Goal: Task Accomplishment & Management: Manage account settings

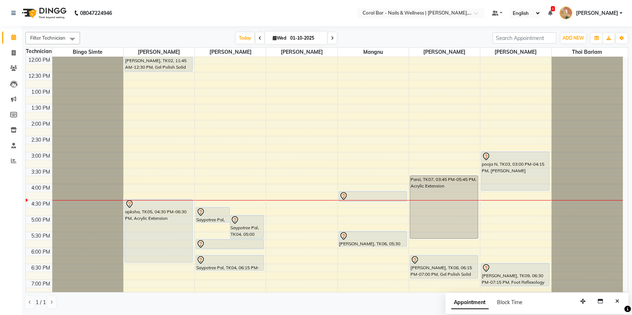
scroll to position [80, 0]
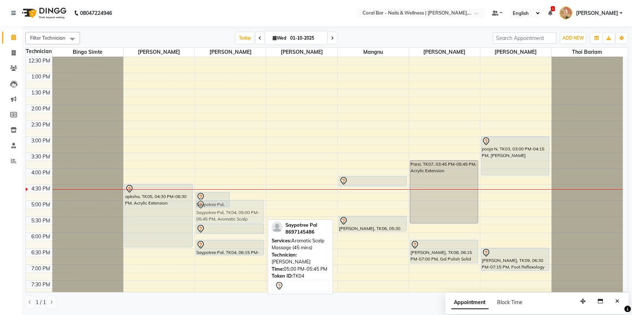
drag, startPoint x: 237, startPoint y: 210, endPoint x: 251, endPoint y: 211, distance: 14.9
click at [251, 211] on div "Saypotree Pal, TK04, 04:45 PM-05:15 PM, Foot Reflexology (30 mins) Saypotree Pa…" at bounding box center [230, 168] width 71 height 383
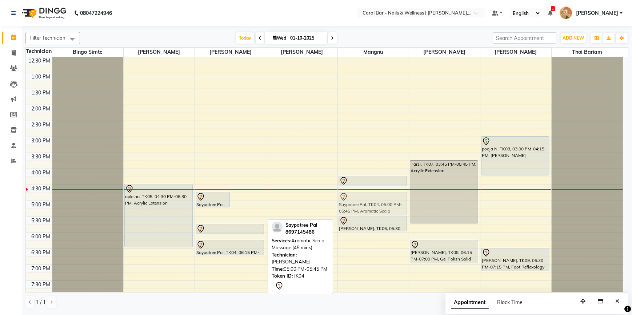
drag, startPoint x: 245, startPoint y: 215, endPoint x: 378, endPoint y: 204, distance: 133.5
click at [378, 204] on tr "[PERSON_NAME], TK02, 11:45 AM-12:30 PM, Gel Polish Solid Colors apksha, TK05, 0…" at bounding box center [324, 168] width 597 height 383
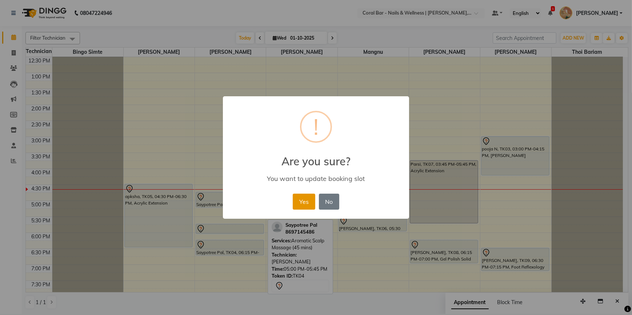
click at [305, 202] on button "Yes" at bounding box center [304, 202] width 22 height 16
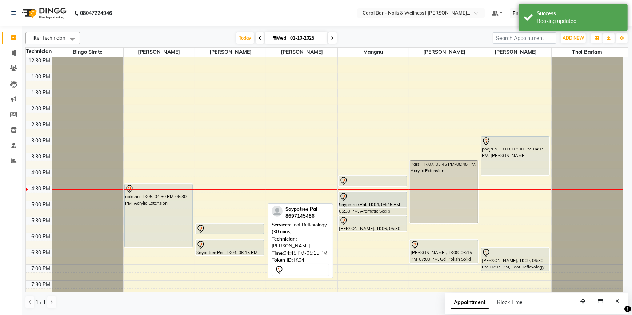
drag, startPoint x: 230, startPoint y: 204, endPoint x: 396, endPoint y: 205, distance: 165.7
click at [396, 205] on tr "[PERSON_NAME], TK02, 11:45 AM-12:30 PM, Gel Polish Solid Colors apksha, TK05, 0…" at bounding box center [324, 168] width 597 height 383
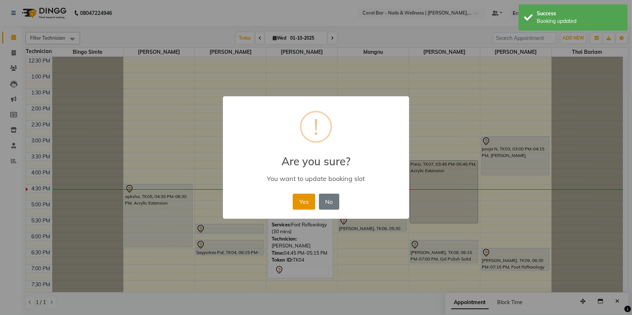
click at [305, 208] on button "Yes" at bounding box center [304, 202] width 22 height 16
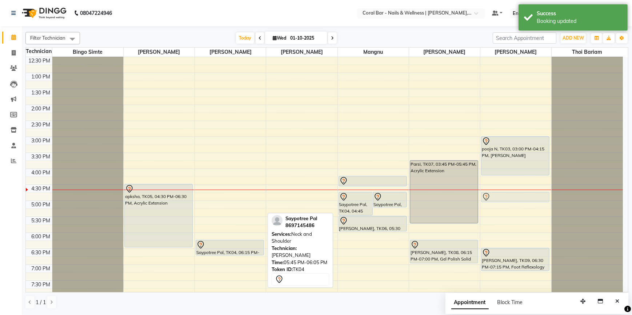
drag, startPoint x: 224, startPoint y: 230, endPoint x: 512, endPoint y: 198, distance: 290.3
click at [512, 198] on tr "[PERSON_NAME], TK02, 11:45 AM-12:30 PM, Gel Polish Solid Colors apksha, TK05, 0…" at bounding box center [324, 168] width 597 height 383
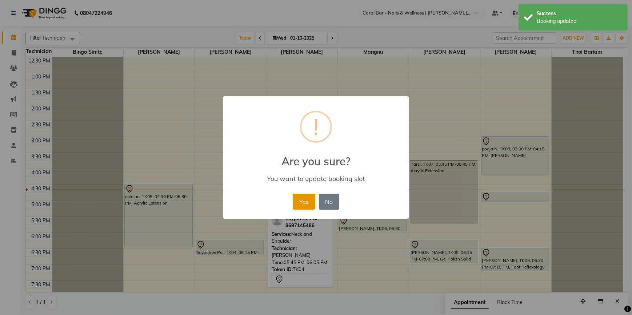
drag, startPoint x: 301, startPoint y: 201, endPoint x: 263, endPoint y: 226, distance: 45.9
click at [301, 201] on button "Yes" at bounding box center [304, 202] width 22 height 16
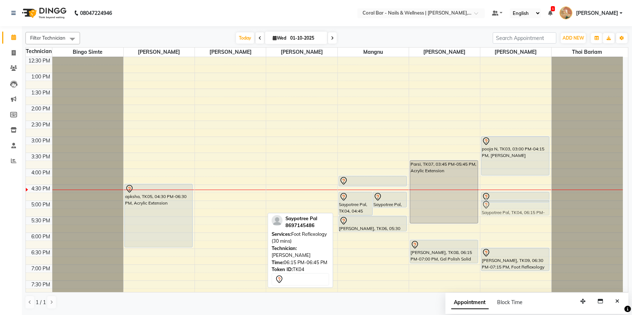
drag, startPoint x: 258, startPoint y: 248, endPoint x: 519, endPoint y: 210, distance: 264.1
click at [519, 210] on tr "[PERSON_NAME], TK02, 11:45 AM-12:30 PM, Gel Polish Solid Colors apksha, TK05, 0…" at bounding box center [324, 168] width 597 height 383
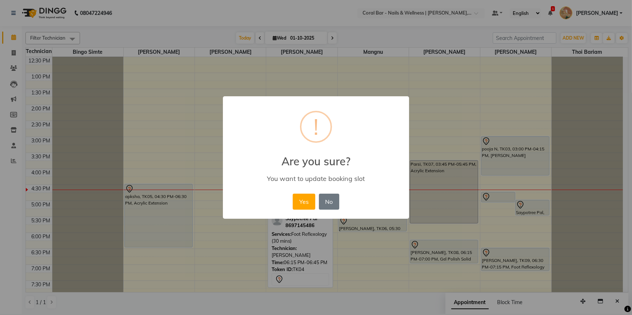
drag, startPoint x: 294, startPoint y: 202, endPoint x: 300, endPoint y: 206, distance: 7.7
click at [298, 205] on button "Yes" at bounding box center [304, 202] width 22 height 16
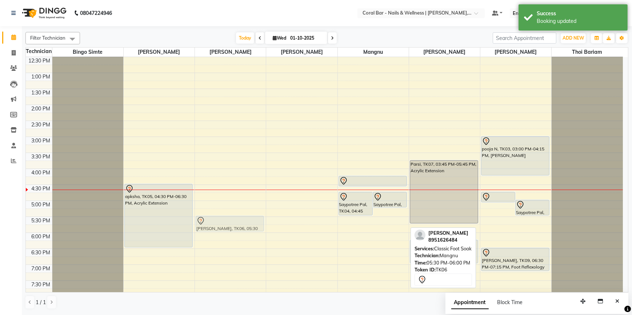
drag, startPoint x: 371, startPoint y: 226, endPoint x: 237, endPoint y: 229, distance: 134.5
click at [237, 229] on tr "[PERSON_NAME], TK02, 11:45 AM-12:30 PM, Gel Polish Solid Colors apksha, TK05, 0…" at bounding box center [324, 168] width 597 height 383
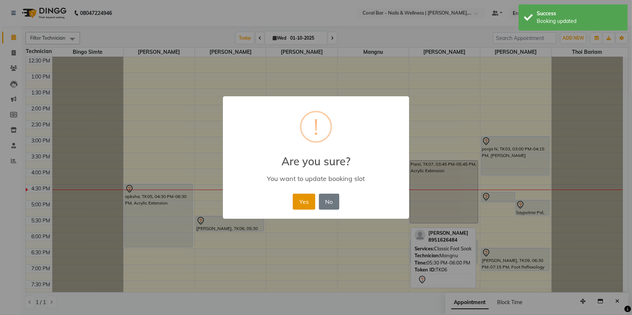
click at [298, 204] on button "Yes" at bounding box center [304, 202] width 22 height 16
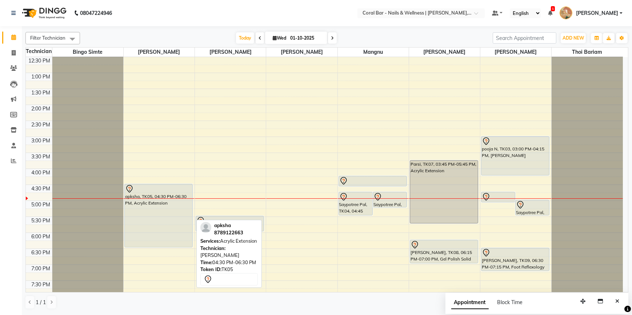
click at [150, 208] on div "apksha, TK05, 04:30 PM-06:30 PM, Acrylic Extension" at bounding box center [159, 215] width 68 height 63
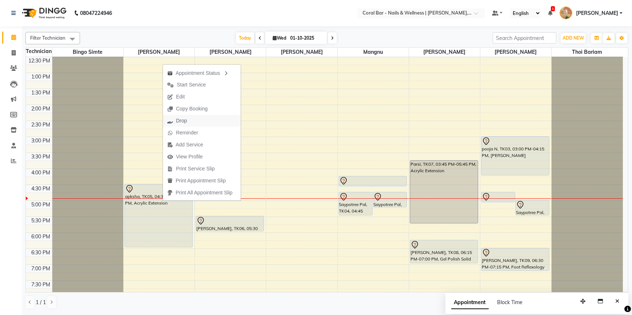
click at [192, 124] on button "Drop" at bounding box center [202, 121] width 78 height 12
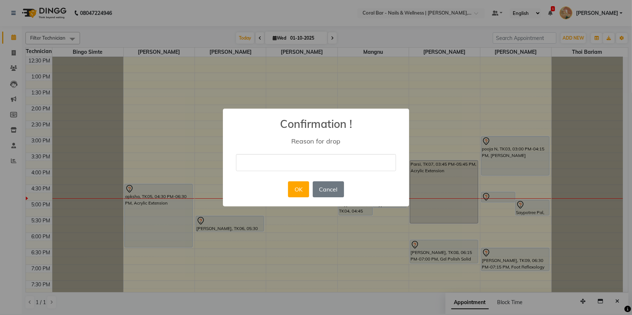
click at [318, 158] on input "text" at bounding box center [316, 162] width 160 height 17
type input "Cancelled"
click at [334, 190] on button "Cancel" at bounding box center [328, 189] width 31 height 16
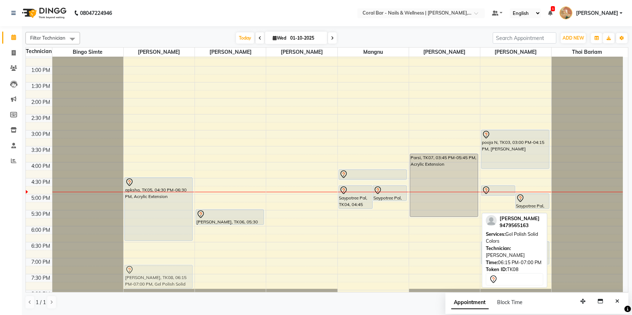
scroll to position [87, 0]
drag, startPoint x: 444, startPoint y: 254, endPoint x: 174, endPoint y: 259, distance: 269.7
click at [174, 259] on tr "[PERSON_NAME], TK02, 11:45 AM-12:30 PM, Gel Polish Solid Colors apksha, TK05, 0…" at bounding box center [324, 161] width 597 height 383
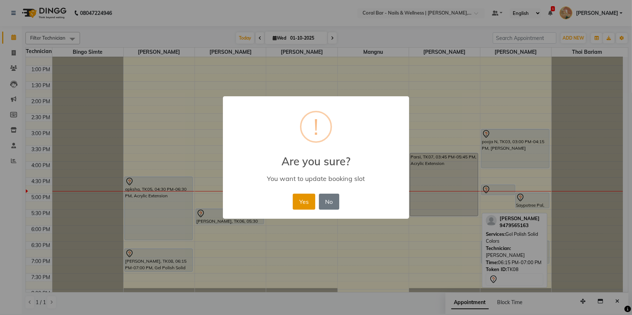
click at [297, 205] on button "Yes" at bounding box center [304, 202] width 22 height 16
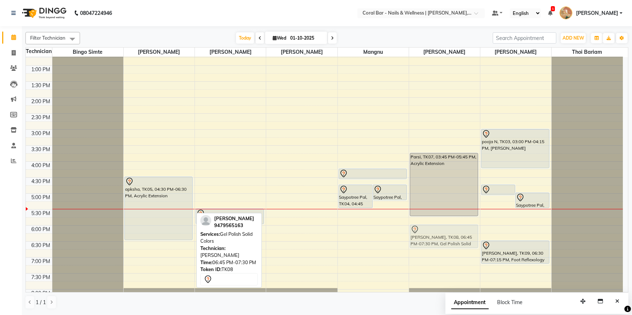
drag, startPoint x: 163, startPoint y: 257, endPoint x: 472, endPoint y: 238, distance: 309.5
click at [472, 238] on tr "[PERSON_NAME], TK02, 11:45 AM-12:30 PM, Gel Polish Solid Colors apksha, TK05, 0…" at bounding box center [324, 161] width 597 height 383
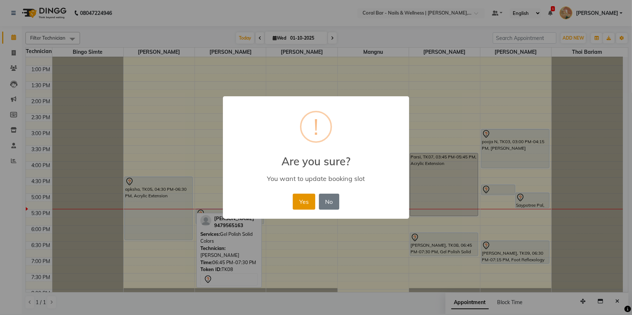
click at [307, 204] on button "Yes" at bounding box center [304, 202] width 22 height 16
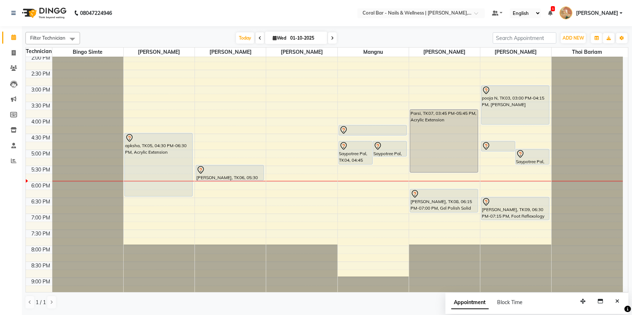
scroll to position [146, 0]
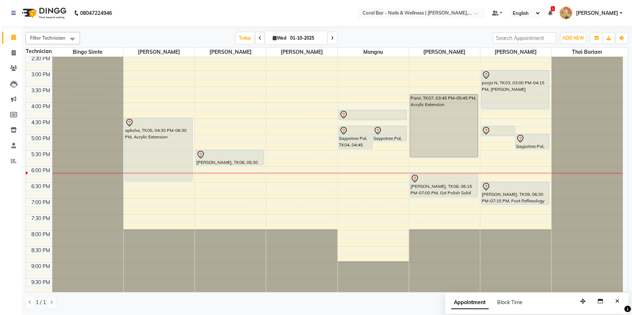
click at [169, 192] on div "10:00 AM 10:30 AM 11:00 AM 11:30 AM 12:00 PM 12:30 PM 1:00 PM 1:30 PM 2:00 PM 2…" at bounding box center [324, 102] width 597 height 383
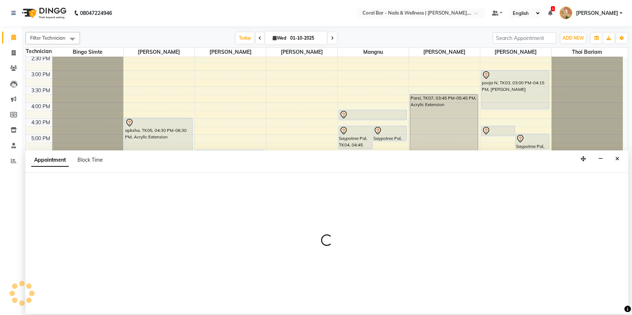
select select "66532"
select select "tentative"
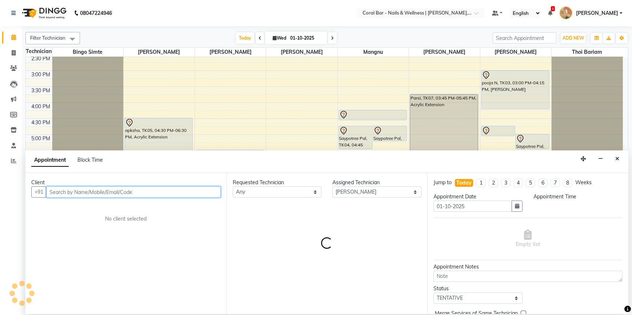
select select "1125"
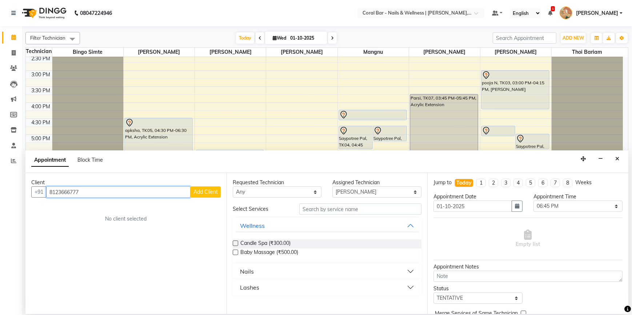
type input "8123666777"
click at [211, 194] on span "Add Client" at bounding box center [205, 192] width 24 height 7
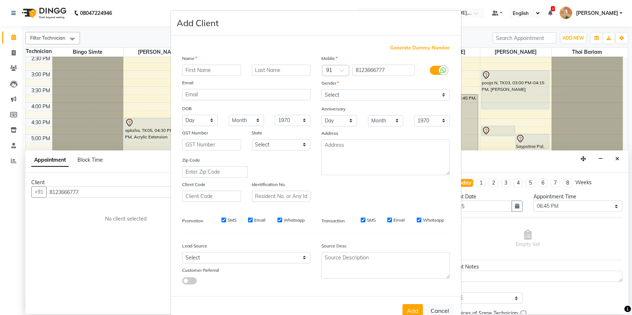
click at [205, 70] on input "text" at bounding box center [211, 70] width 59 height 11
type input "[PERSON_NAME]"
drag, startPoint x: 444, startPoint y: 96, endPoint x: 440, endPoint y: 98, distance: 4.4
click at [443, 96] on select "Select [DEMOGRAPHIC_DATA] [DEMOGRAPHIC_DATA] Other Prefer Not To Say" at bounding box center [385, 94] width 128 height 11
select select "[DEMOGRAPHIC_DATA]"
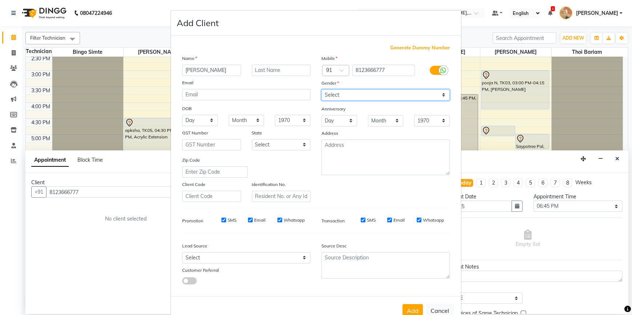
click at [321, 89] on select "Select [DEMOGRAPHIC_DATA] [DEMOGRAPHIC_DATA] Other Prefer Not To Say" at bounding box center [385, 94] width 128 height 11
click at [406, 311] on button "Add" at bounding box center [412, 310] width 20 height 13
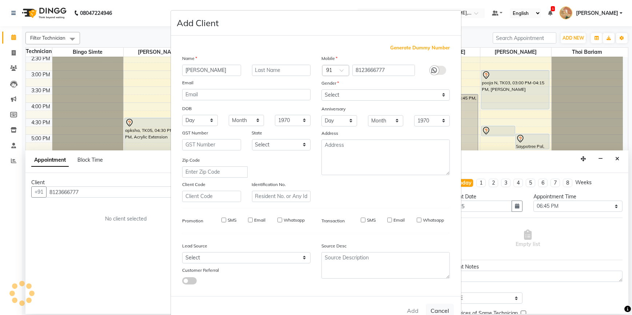
select select
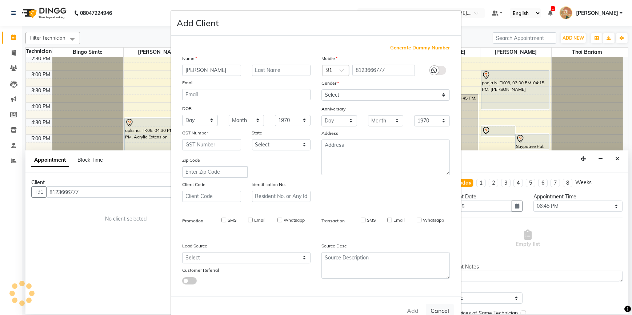
select select
checkbox input "false"
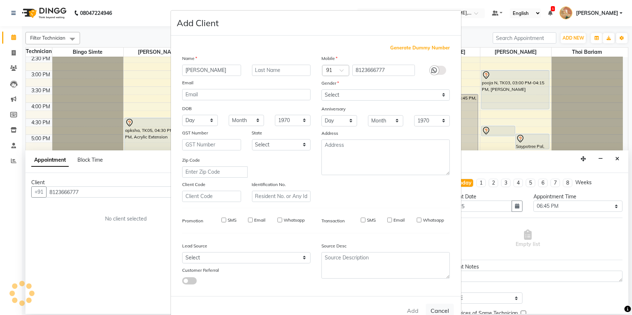
checkbox input "false"
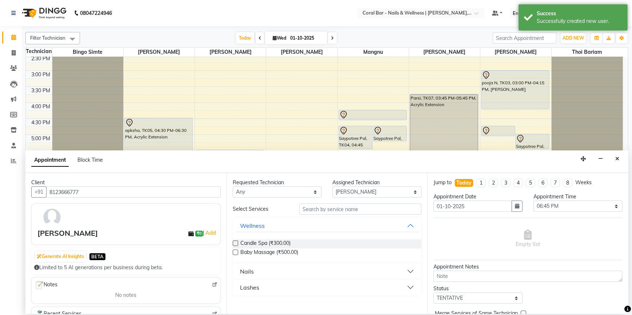
click at [412, 270] on button "Nails" at bounding box center [326, 271] width 183 height 13
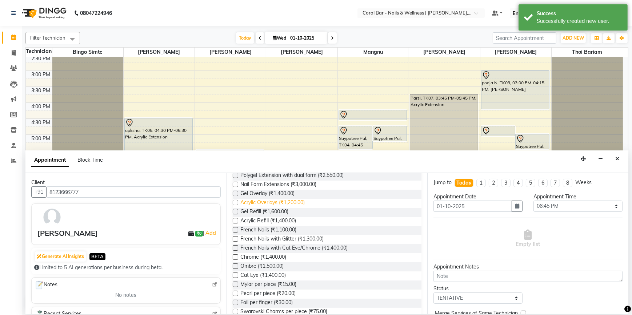
scroll to position [198, 0]
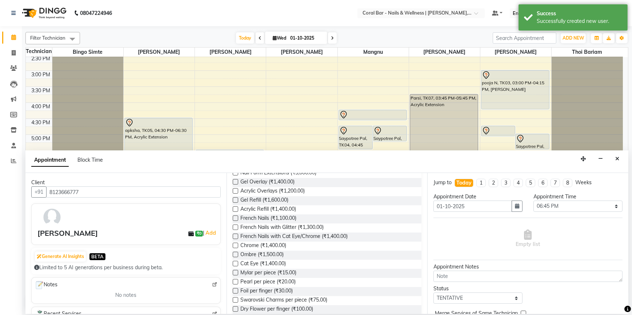
click at [236, 262] on label at bounding box center [235, 263] width 5 height 5
click at [236, 262] on input "checkbox" at bounding box center [235, 264] width 5 height 5
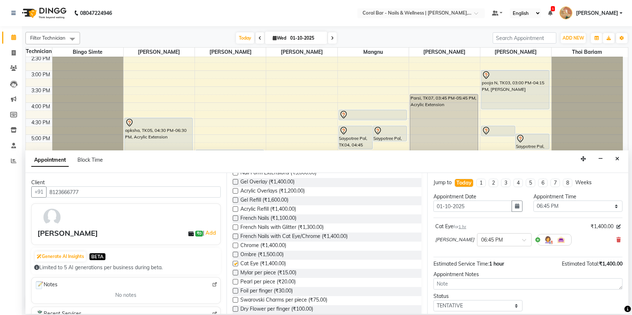
checkbox input "false"
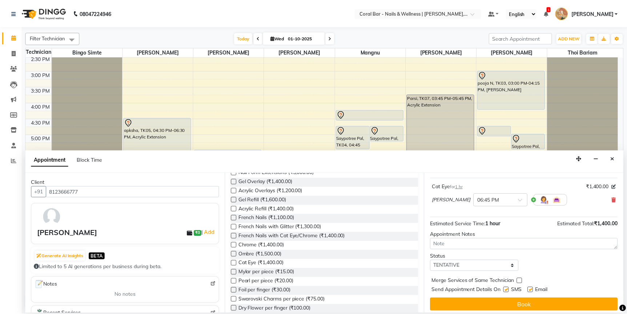
scroll to position [43, 0]
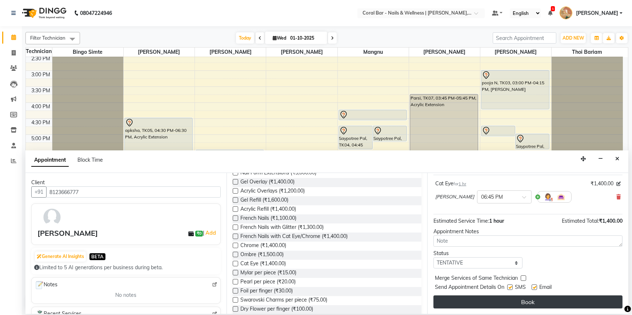
click at [474, 302] on button "Book" at bounding box center [527, 301] width 189 height 13
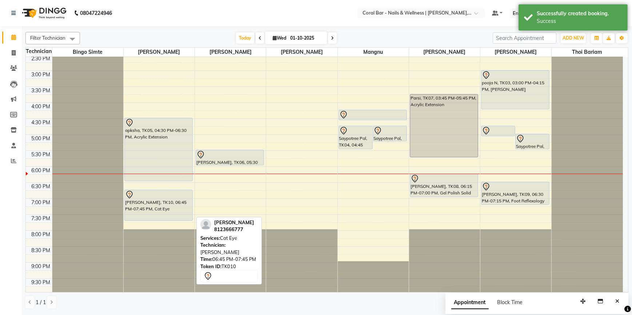
click at [142, 209] on div "[PERSON_NAME], TK10, 06:45 PM-07:45 PM, Cat Eye" at bounding box center [159, 205] width 68 height 31
click at [167, 206] on div "[PERSON_NAME], TK10, 06:45 PM-07:45 PM, Cat Eye" at bounding box center [159, 205] width 68 height 31
select select "7"
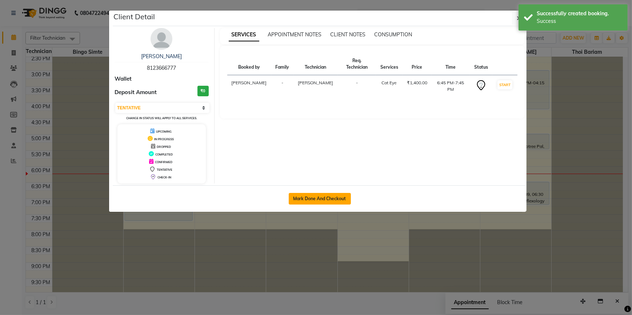
click at [319, 196] on button "Mark Done And Checkout" at bounding box center [320, 199] width 62 height 12
select select "service"
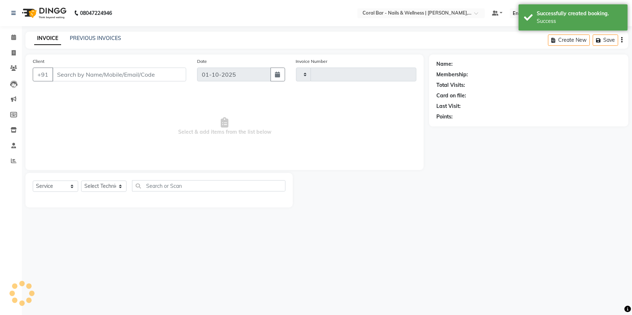
type input "1257"
select select "7157"
type input "8123666777"
select select "66532"
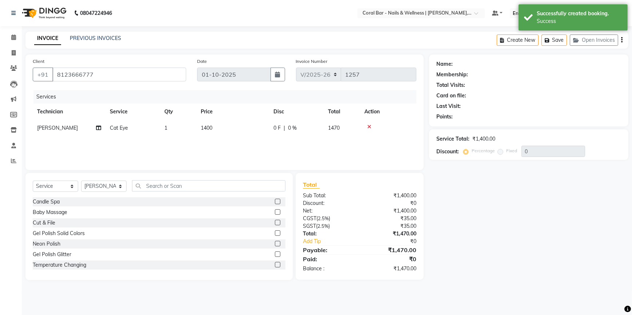
select select "1: Object"
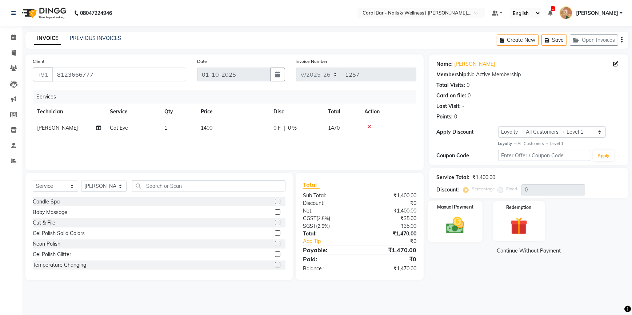
click at [447, 228] on img at bounding box center [454, 225] width 29 height 21
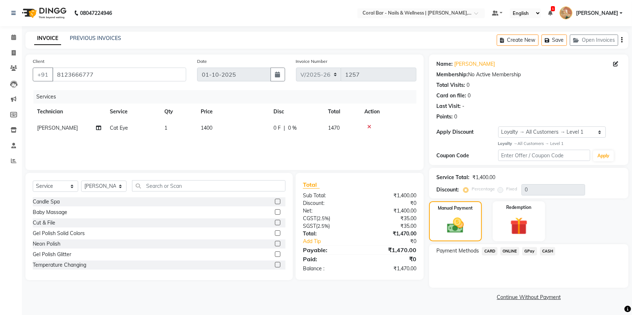
click at [530, 253] on span "GPay" at bounding box center [529, 251] width 15 height 8
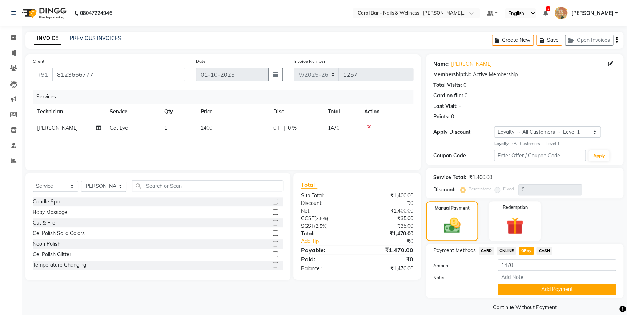
scroll to position [8, 0]
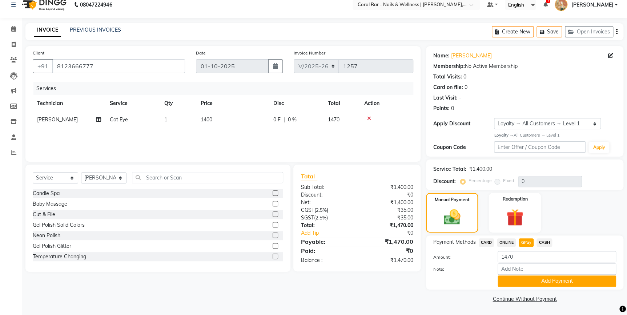
click at [506, 275] on button "Add Payment" at bounding box center [557, 280] width 118 height 11
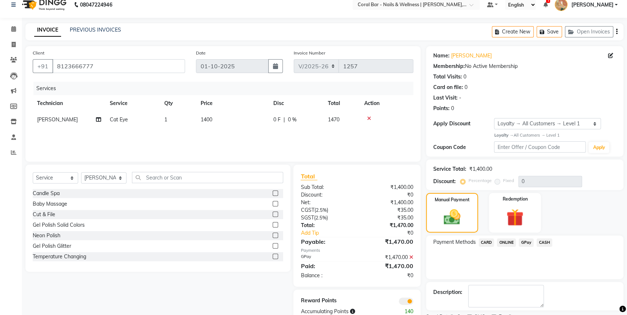
scroll to position [39, 0]
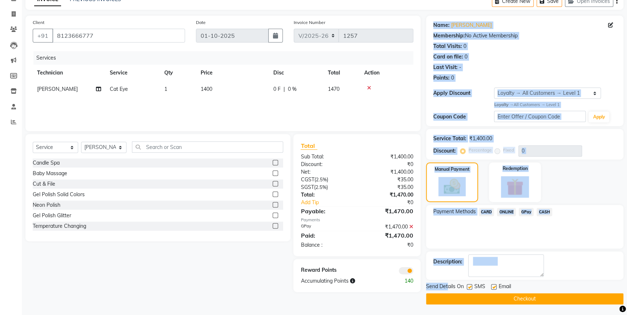
drag, startPoint x: 448, startPoint y: 283, endPoint x: 412, endPoint y: 293, distance: 37.5
click at [412, 293] on div "Client [PHONE_NUMBER] Date [DATE] Invoice Number V/2025 V/[PHONE_NUMBER] Servic…" at bounding box center [324, 160] width 609 height 289
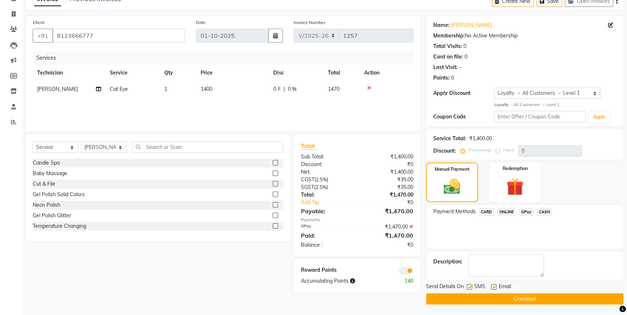
drag, startPoint x: 412, startPoint y: 293, endPoint x: 387, endPoint y: 294, distance: 25.5
click at [387, 294] on div "Client [PHONE_NUMBER] Date [DATE] Invoice Number V/2025 V/[PHONE_NUMBER] Servic…" at bounding box center [223, 160] width 406 height 289
click at [478, 296] on button "Checkout" at bounding box center [524, 298] width 197 height 11
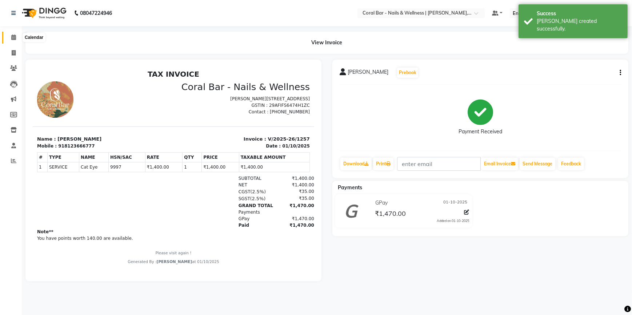
click at [15, 39] on icon at bounding box center [13, 37] width 5 height 5
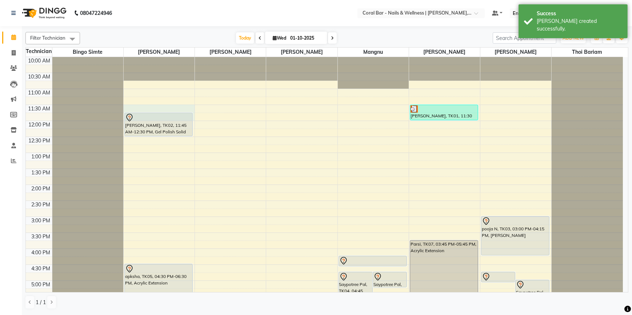
drag, startPoint x: 212, startPoint y: 116, endPoint x: 219, endPoint y: 119, distance: 8.2
click at [216, 117] on tbody "10:00 AM 10:30 AM 11:00 AM 11:30 AM 12:00 PM 12:30 PM 1:00 PM 1:30 PM 2:00 PM 2…" at bounding box center [324, 248] width 597 height 383
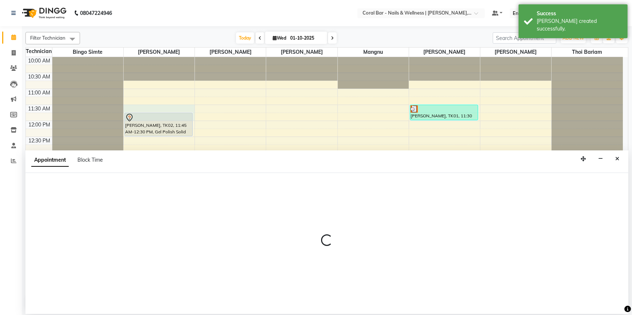
select select "66532"
select select "tentative"
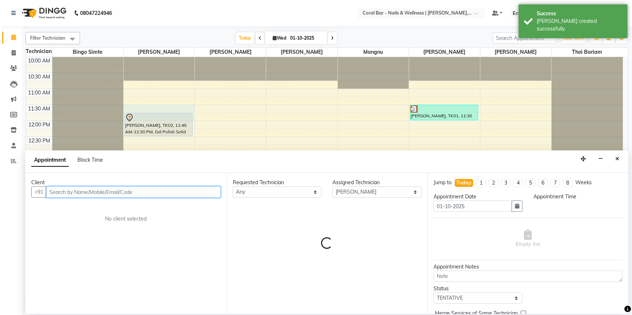
select select "690"
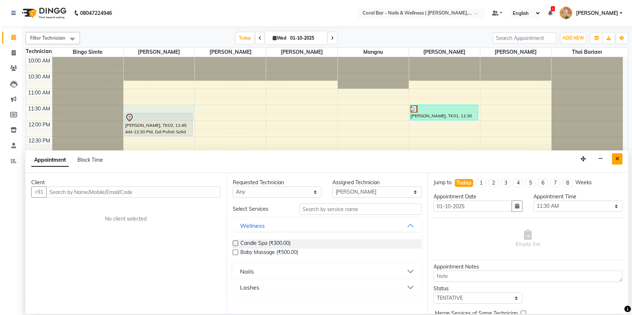
click at [616, 161] on icon "Close" at bounding box center [617, 158] width 4 height 5
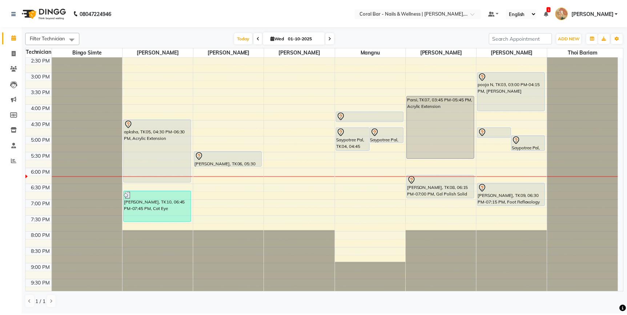
scroll to position [146, 0]
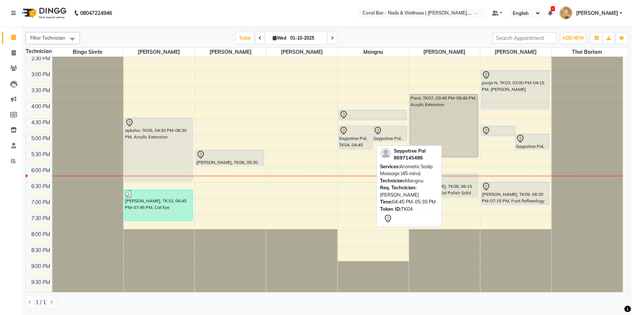
click at [357, 139] on div "Saypotree Pal, TK04, 04:45 PM-05:30 PM, Aromatic Scalp Massage (45 mins)" at bounding box center [355, 137] width 33 height 23
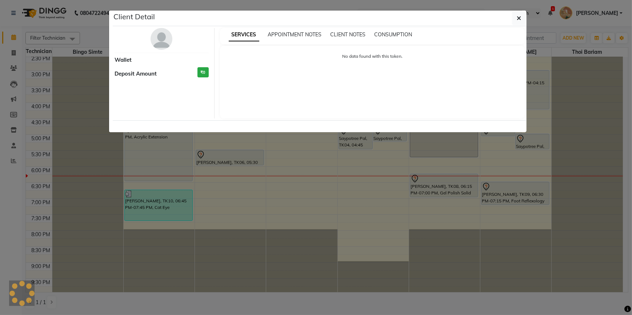
select select "7"
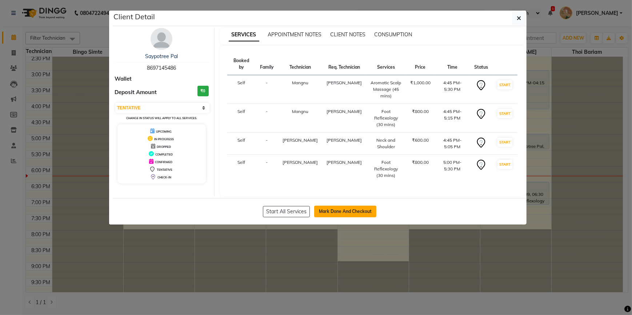
click at [333, 206] on button "Mark Done And Checkout" at bounding box center [345, 212] width 62 height 12
select select "7157"
select select "service"
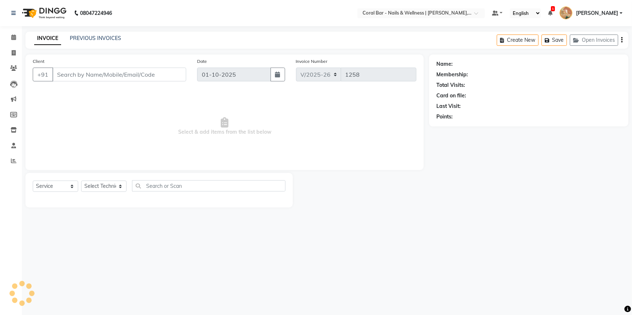
type input "8697145486"
select select "67233"
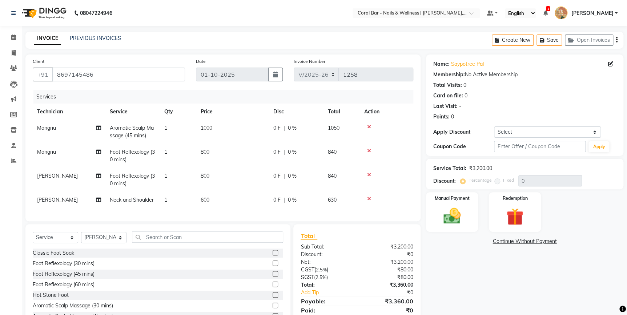
click at [369, 127] on icon at bounding box center [369, 126] width 4 height 5
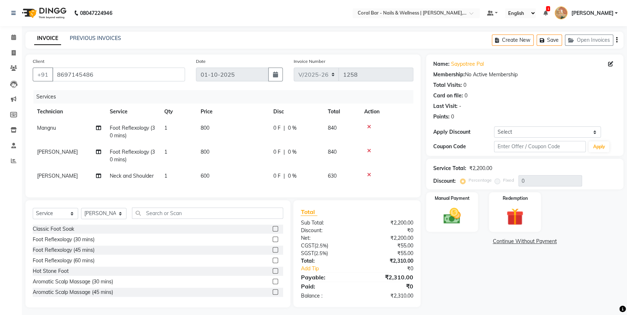
click at [369, 174] on icon at bounding box center [369, 174] width 4 height 5
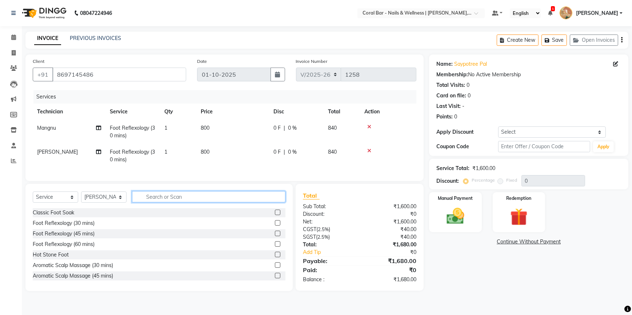
click at [146, 202] on input "text" at bounding box center [208, 196] width 153 height 11
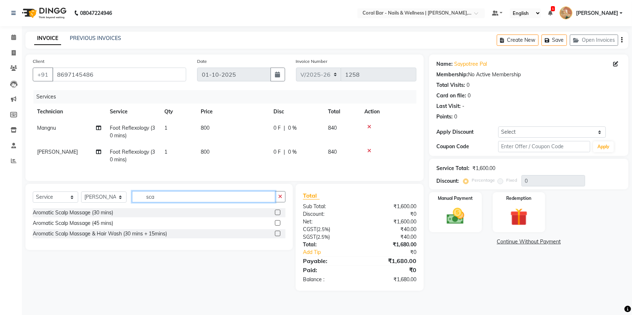
type input "sca"
click at [277, 236] on label at bounding box center [277, 233] width 5 height 5
click at [277, 236] on input "checkbox" at bounding box center [277, 233] width 5 height 5
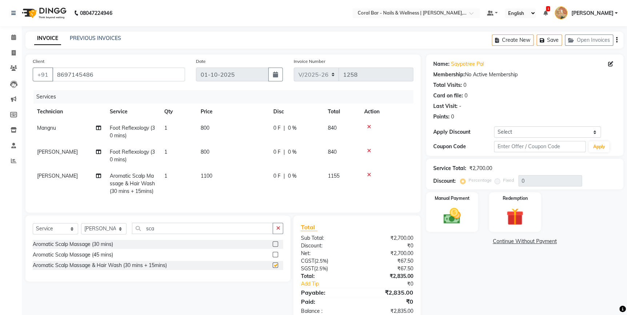
checkbox input "false"
click at [106, 232] on select "Select Technician Bhavani [GEOGRAPHIC_DATA] Bingo Simte [PERSON_NAME] [PERSON_N…" at bounding box center [103, 228] width 45 height 11
select select "77161"
click at [81, 228] on select "Select Technician Bhavani [GEOGRAPHIC_DATA] Bingo Simte [PERSON_NAME] [PERSON_N…" at bounding box center [103, 228] width 45 height 11
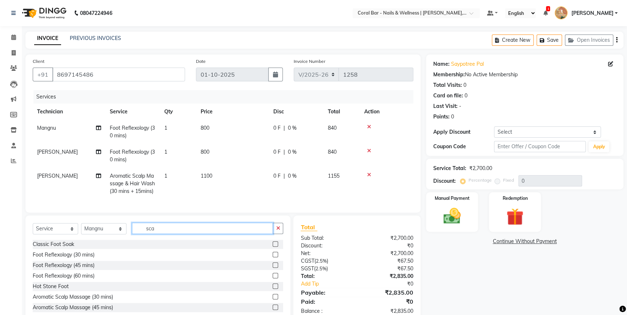
click at [178, 233] on input "sca" at bounding box center [202, 228] width 141 height 11
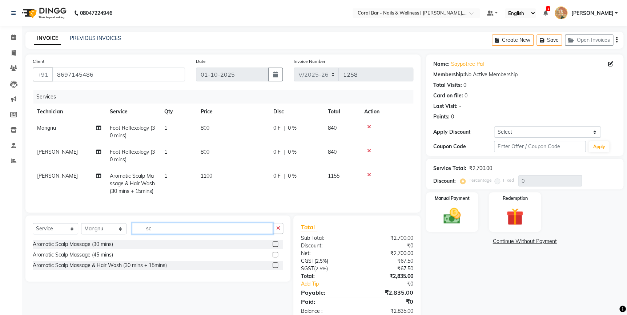
type input "s"
type input "neck"
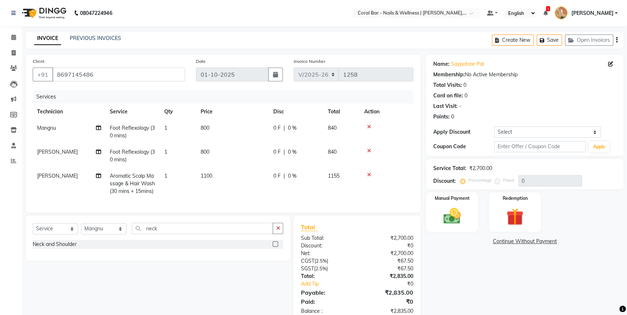
click at [275, 247] on label at bounding box center [275, 243] width 5 height 5
click at [275, 247] on input "checkbox" at bounding box center [275, 244] width 5 height 5
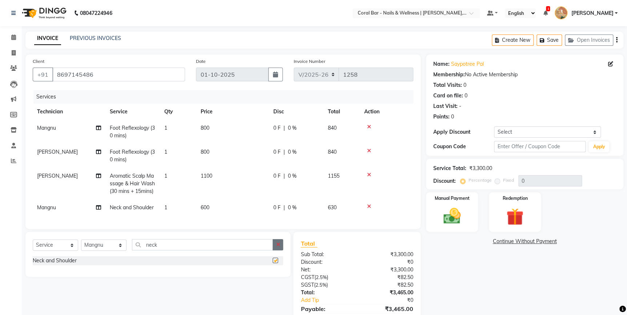
checkbox input "false"
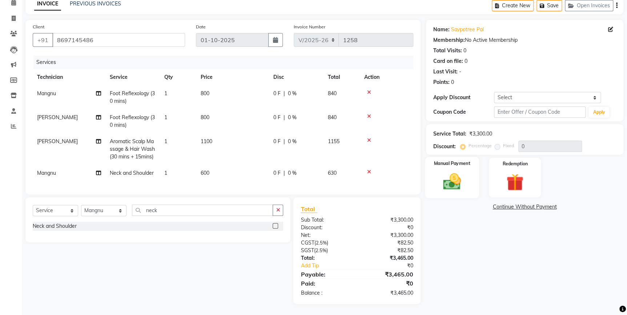
click at [442, 172] on img at bounding box center [451, 181] width 29 height 21
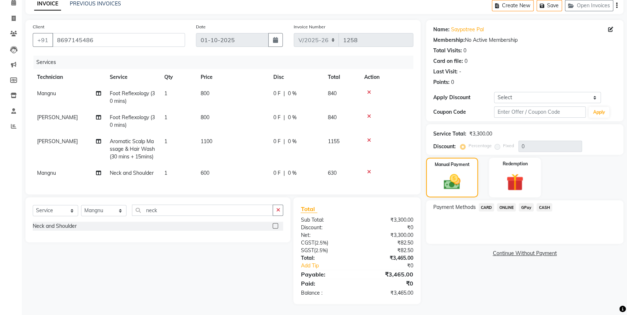
click at [527, 203] on span "GPay" at bounding box center [526, 207] width 15 height 8
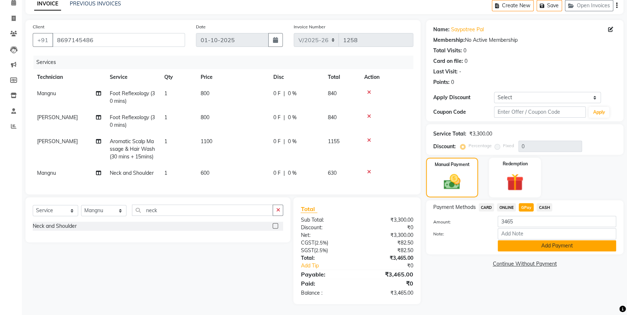
click at [528, 242] on button "Add Payment" at bounding box center [557, 245] width 118 height 11
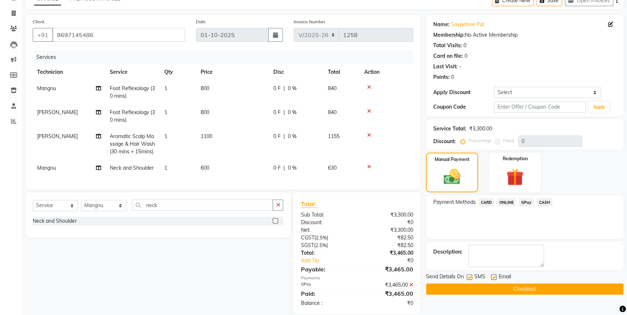
scroll to position [55, 0]
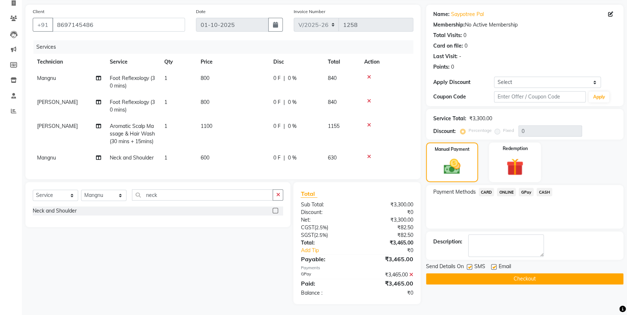
click at [530, 274] on button "Checkout" at bounding box center [524, 278] width 197 height 11
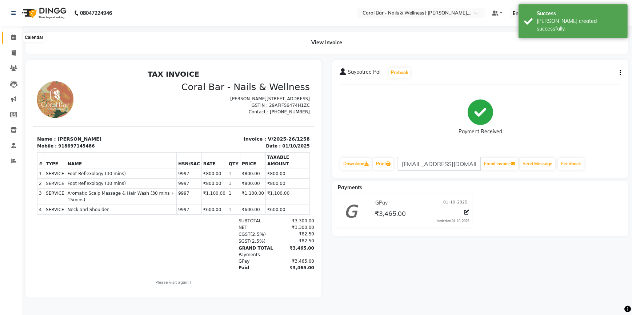
click at [13, 39] on icon at bounding box center [13, 37] width 5 height 5
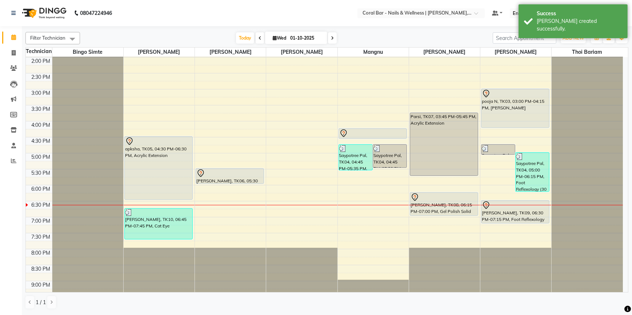
scroll to position [113, 0]
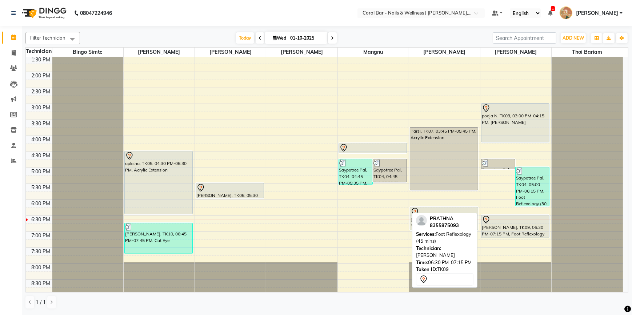
click at [519, 226] on div "[PERSON_NAME], TK09, 06:30 PM-07:15 PM, Foot Reflexology (45 mins)" at bounding box center [515, 226] width 68 height 23
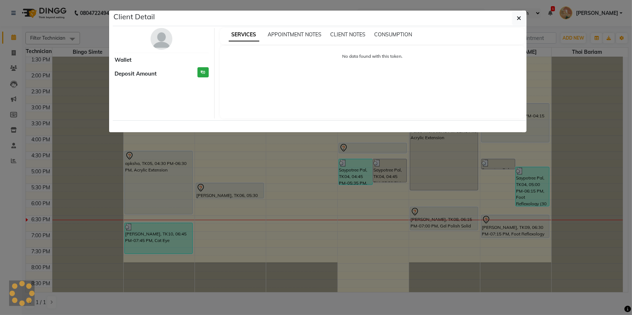
select select "7"
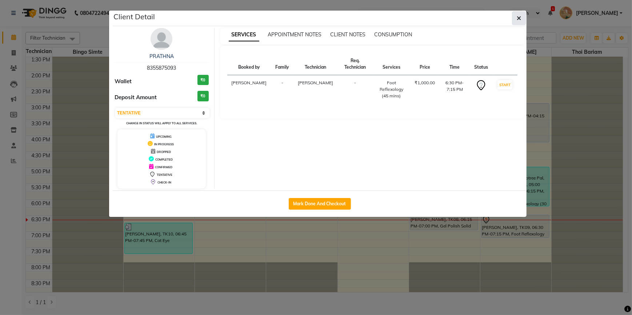
click at [520, 18] on icon "button" at bounding box center [518, 18] width 4 height 6
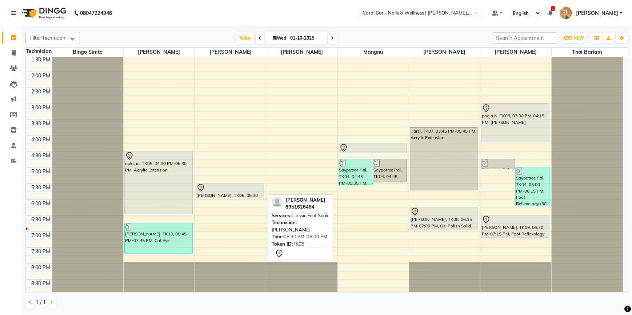
click at [233, 192] on div "[PERSON_NAME], TK06, 05:30 PM-06:00 PM, Classic Foot Soak" at bounding box center [230, 190] width 68 height 15
select select "7"
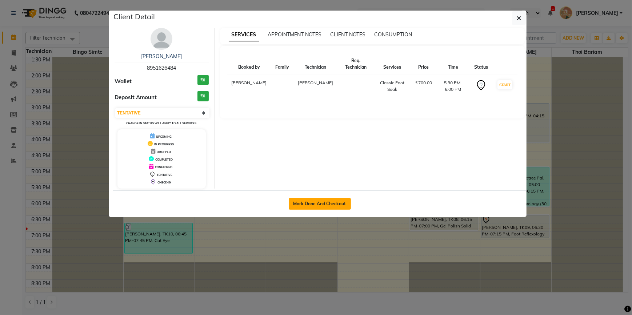
click at [334, 202] on button "Mark Done And Checkout" at bounding box center [320, 204] width 62 height 12
select select "service"
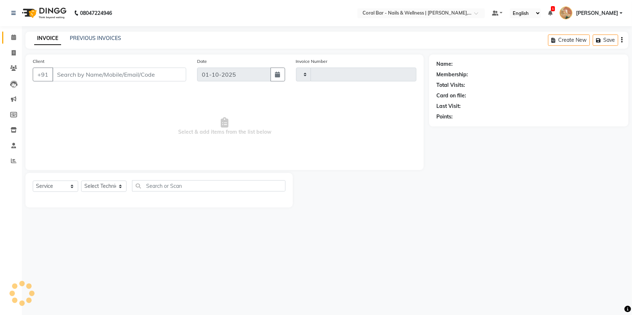
type input "1259"
select select "7157"
type input "8951626484"
select select "69128"
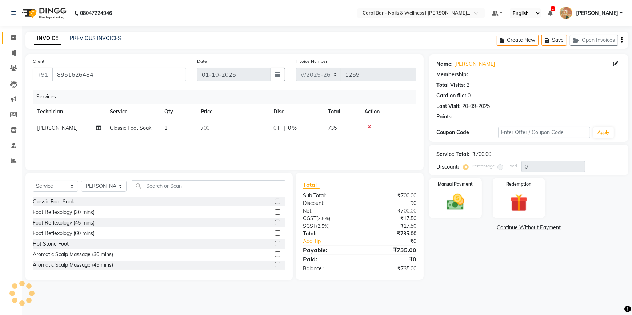
select select "1: Object"
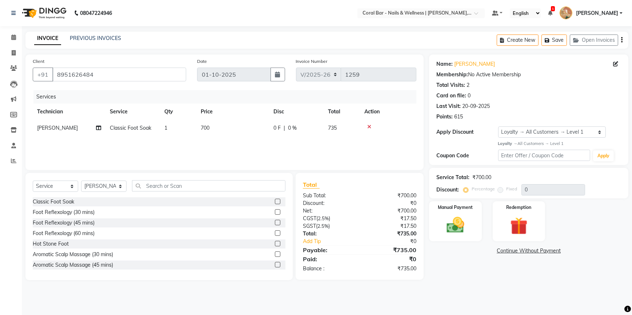
click at [369, 126] on icon at bounding box center [369, 126] width 4 height 5
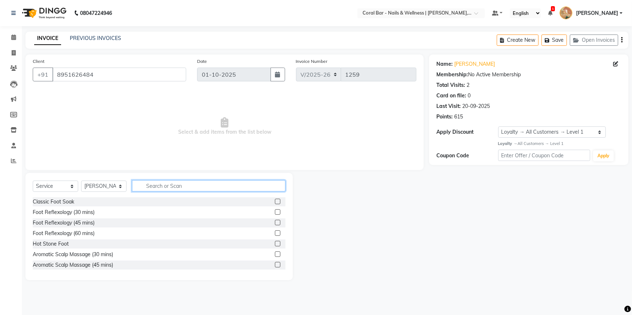
click at [193, 189] on input "text" at bounding box center [208, 185] width 153 height 11
type input "foo"
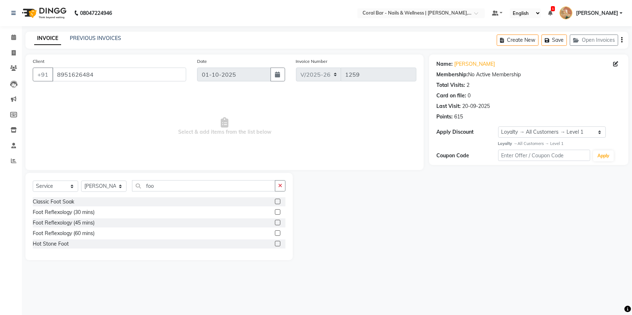
click at [276, 224] on label at bounding box center [277, 222] width 5 height 5
click at [276, 224] on input "checkbox" at bounding box center [277, 223] width 5 height 5
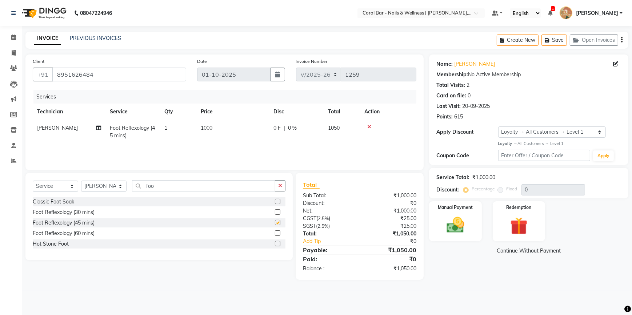
checkbox input "false"
click at [451, 227] on img at bounding box center [454, 225] width 29 height 21
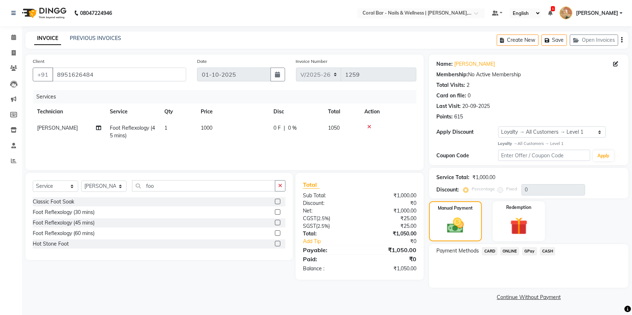
click at [528, 251] on span "GPay" at bounding box center [529, 251] width 15 height 8
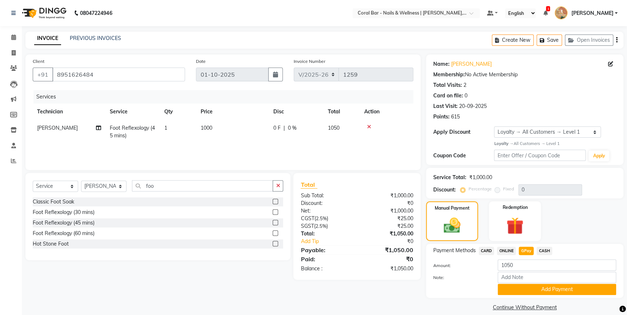
scroll to position [8, 0]
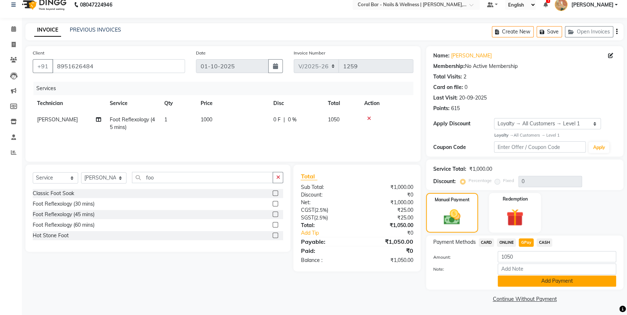
click at [545, 282] on button "Add Payment" at bounding box center [557, 280] width 118 height 11
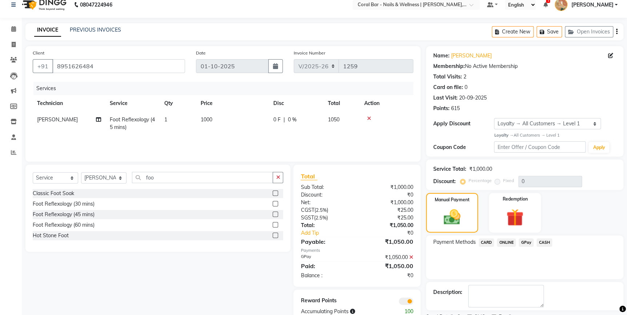
scroll to position [39, 0]
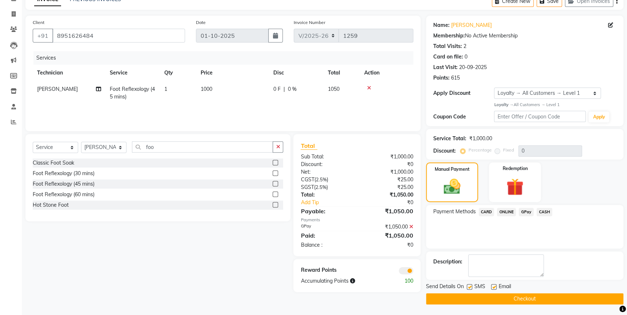
click at [553, 300] on button "Checkout" at bounding box center [524, 298] width 197 height 11
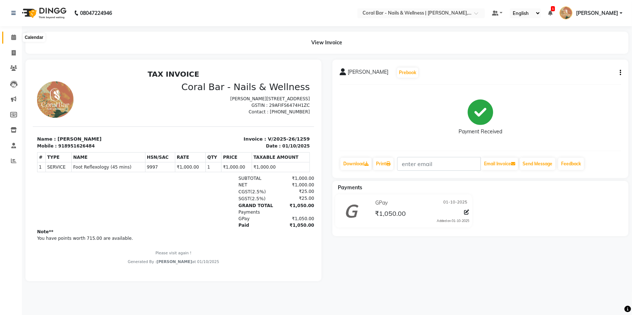
click at [13, 38] on icon at bounding box center [13, 37] width 5 height 5
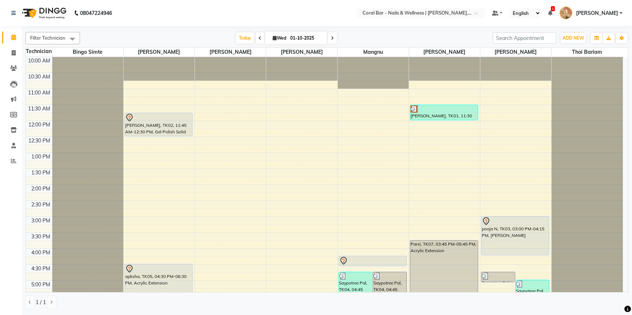
click at [330, 35] on span at bounding box center [332, 37] width 9 height 11
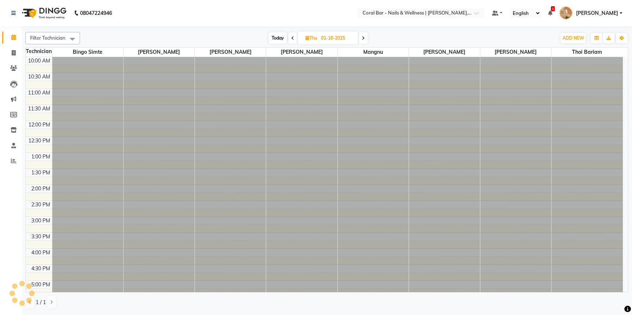
type input "02-10-2025"
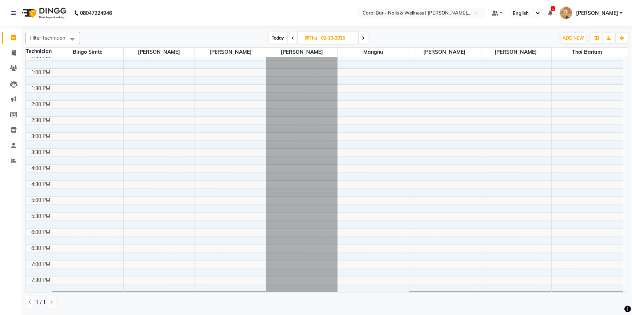
scroll to position [80, 0]
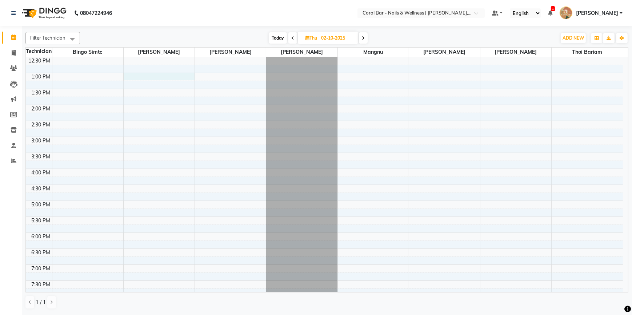
click at [152, 75] on div "10:00 AM 10:30 AM 11:00 AM 11:30 AM 12:00 PM 12:30 PM 1:00 PM 1:30 PM 2:00 PM 2…" at bounding box center [324, 168] width 597 height 383
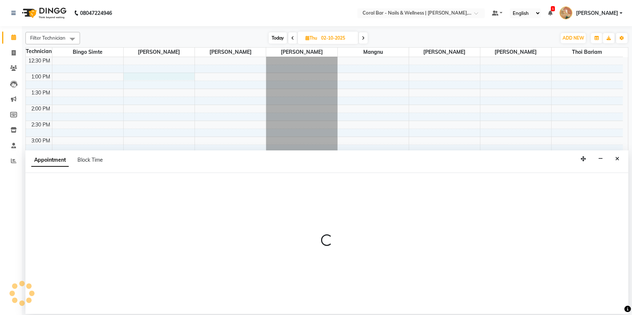
select select "66532"
select select "780"
select select "tentative"
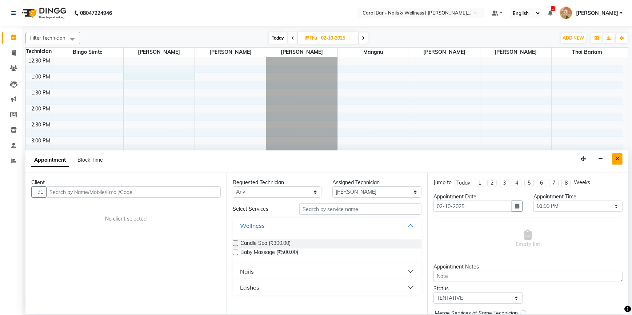
drag, startPoint x: 616, startPoint y: 157, endPoint x: 604, endPoint y: 153, distance: 12.4
click at [612, 156] on button "Close" at bounding box center [617, 158] width 11 height 11
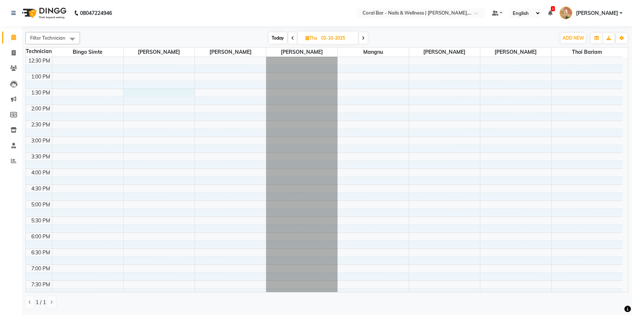
click at [150, 91] on div "10:00 AM 10:30 AM 11:00 AM 11:30 AM 12:00 PM 12:30 PM 1:00 PM 1:30 PM 2:00 PM 2…" at bounding box center [324, 168] width 597 height 383
select select "66532"
select select "810"
select select "tentative"
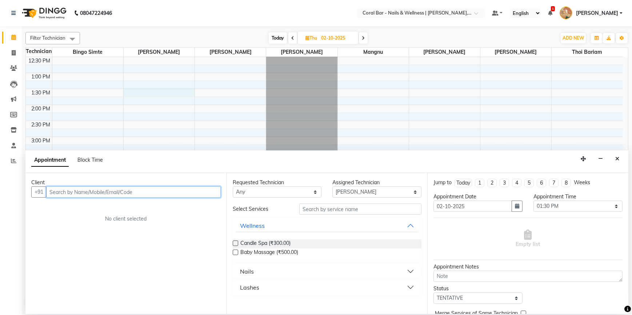
click at [152, 189] on input "text" at bounding box center [133, 191] width 174 height 11
type input "9872710989"
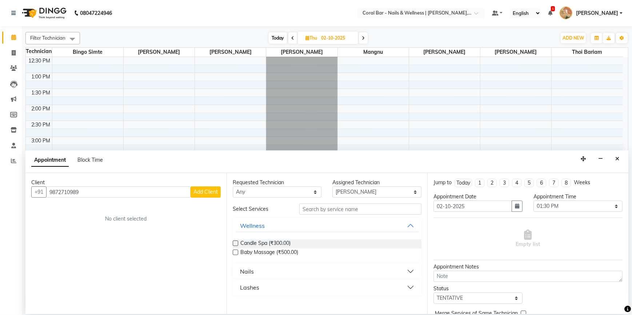
click at [212, 196] on button "Add Client" at bounding box center [205, 191] width 30 height 11
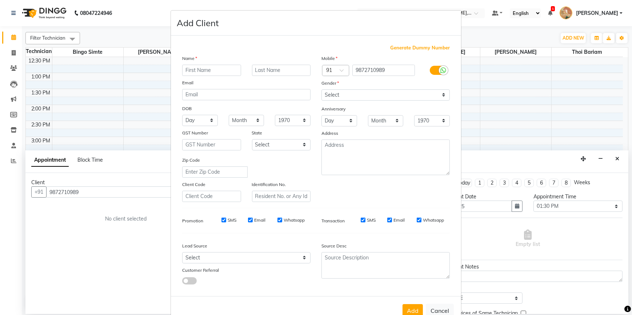
click at [219, 71] on input "text" at bounding box center [211, 70] width 59 height 11
type input "[PERSON_NAME]"
click at [440, 94] on select "Select [DEMOGRAPHIC_DATA] [DEMOGRAPHIC_DATA] Other Prefer Not To Say" at bounding box center [385, 94] width 128 height 11
select select "[DEMOGRAPHIC_DATA]"
click at [321, 89] on select "Select [DEMOGRAPHIC_DATA] [DEMOGRAPHIC_DATA] Other Prefer Not To Say" at bounding box center [385, 94] width 128 height 11
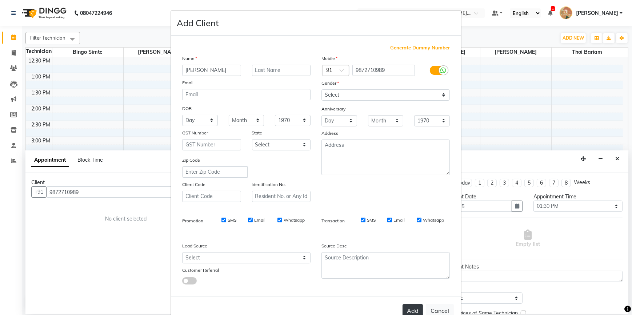
click at [416, 311] on button "Add" at bounding box center [412, 310] width 20 height 13
select select
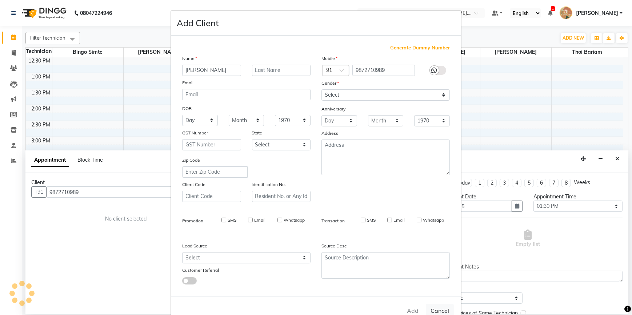
select select
checkbox input "false"
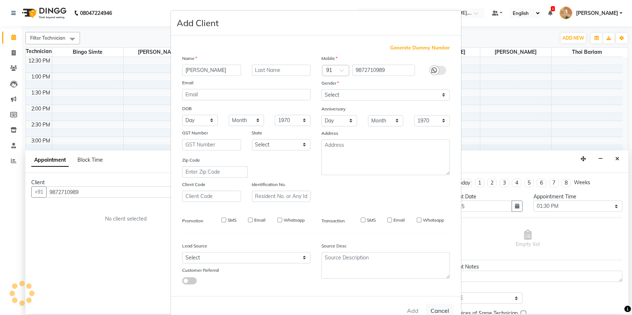
checkbox input "false"
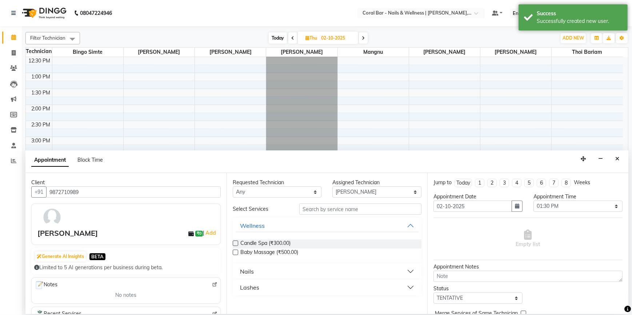
click at [412, 287] on button "Lashes" at bounding box center [326, 287] width 183 height 13
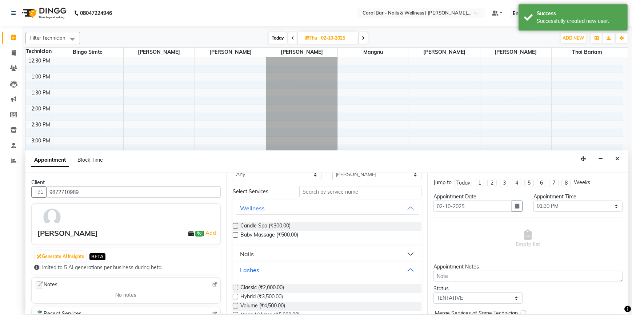
scroll to position [33, 0]
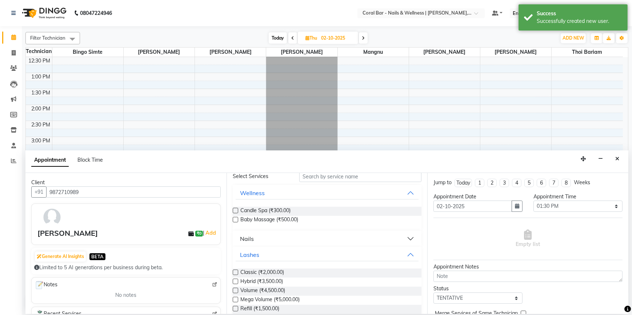
click at [237, 273] on label at bounding box center [235, 272] width 5 height 5
click at [237, 273] on input "checkbox" at bounding box center [235, 273] width 5 height 5
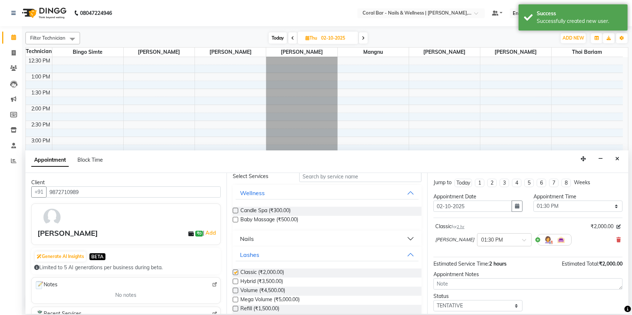
checkbox input "false"
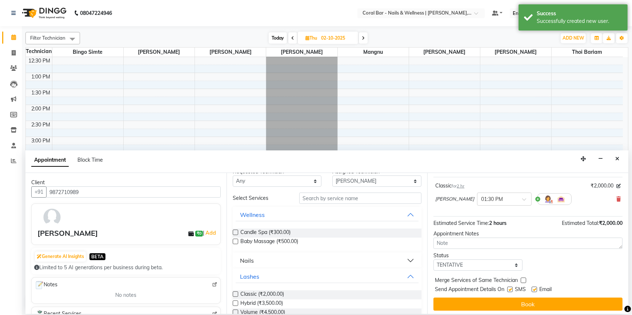
scroll to position [43, 0]
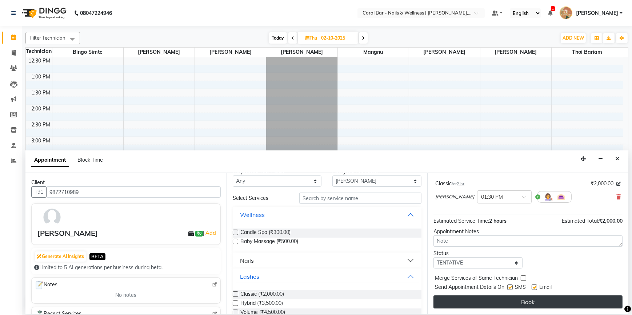
click at [539, 303] on button "Book" at bounding box center [527, 301] width 189 height 13
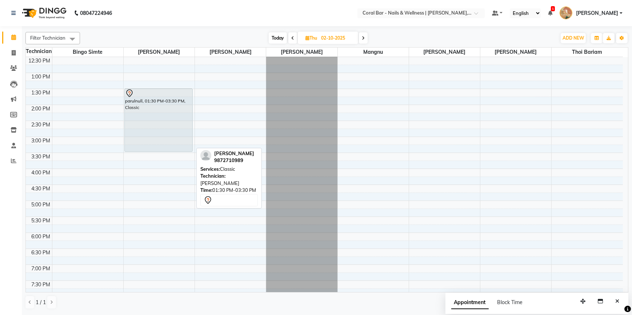
click at [163, 113] on div "parulnull, 01:30 PM-03:30 PM, Classic" at bounding box center [159, 120] width 68 height 63
select select "7"
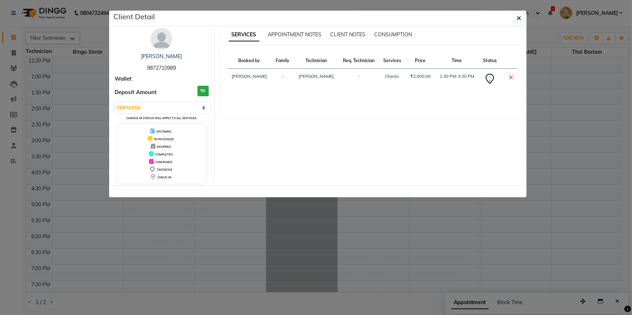
click at [219, 251] on ngb-modal-window "Client Detail [PERSON_NAME] 9872710989 Wallet Deposit Amount ₹0 Select CONFIRME…" at bounding box center [316, 157] width 632 height 315
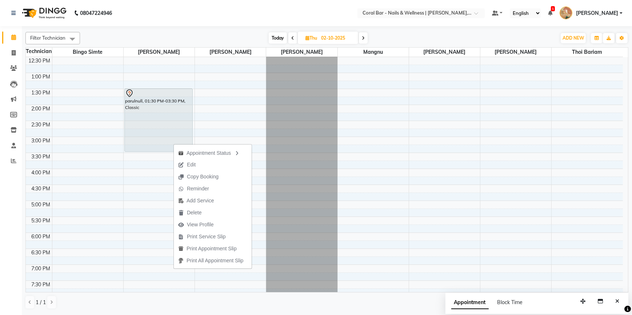
click at [189, 166] on span "Edit" at bounding box center [191, 165] width 9 height 8
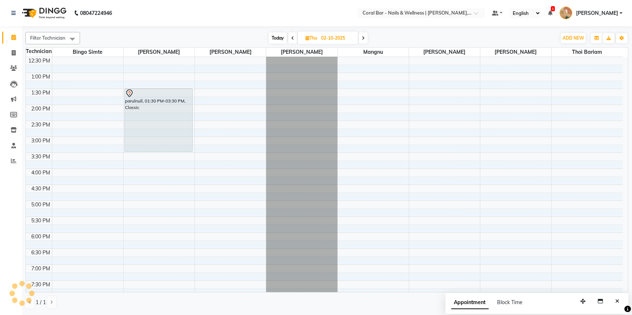
select select "tentative"
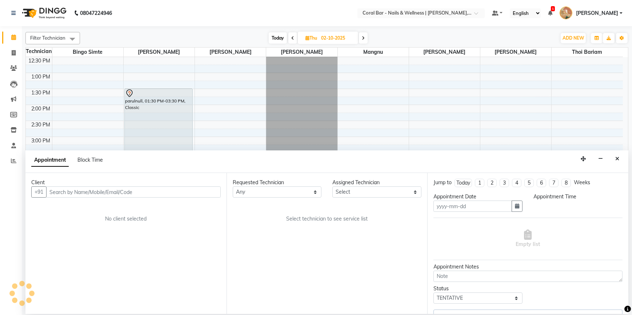
type input "02-10-2025"
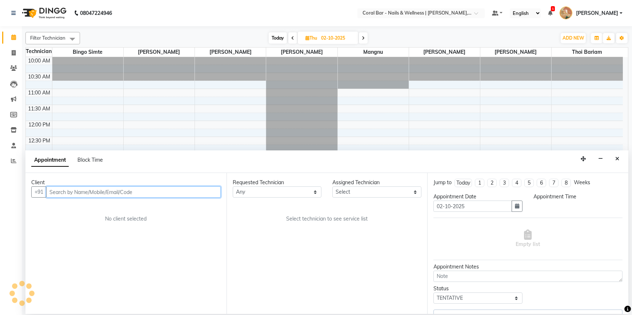
select select "66532"
select select "810"
select select "3591"
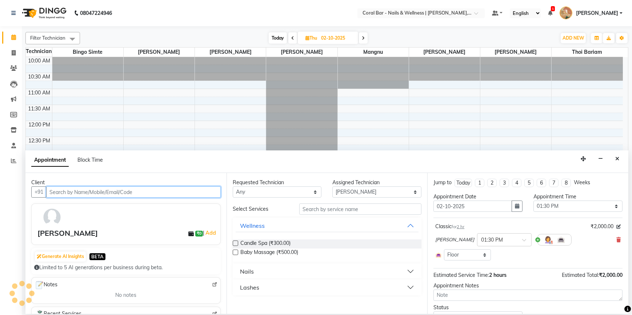
scroll to position [146, 0]
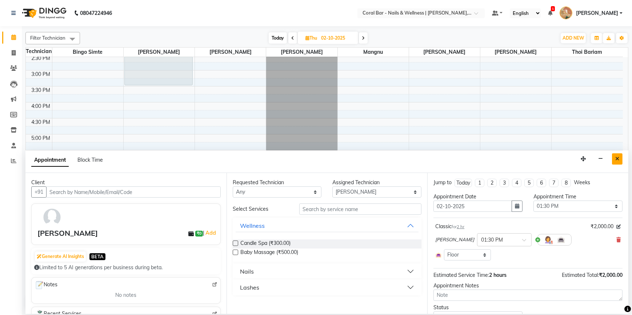
click at [617, 160] on icon "Close" at bounding box center [617, 158] width 4 height 5
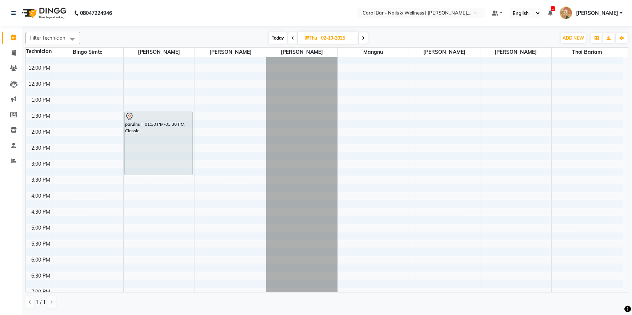
scroll to position [47, 0]
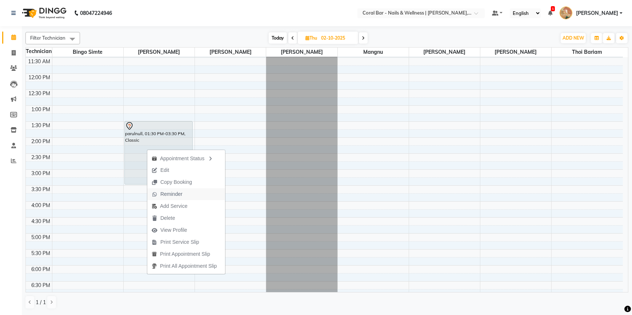
click at [177, 195] on span "Reminder" at bounding box center [171, 194] width 22 height 8
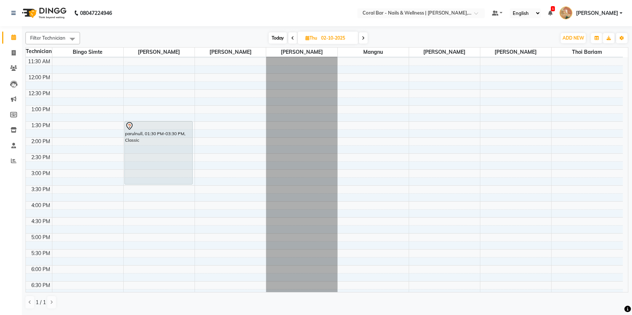
click at [278, 38] on span "Today" at bounding box center [278, 37] width 18 height 11
type input "01-10-2025"
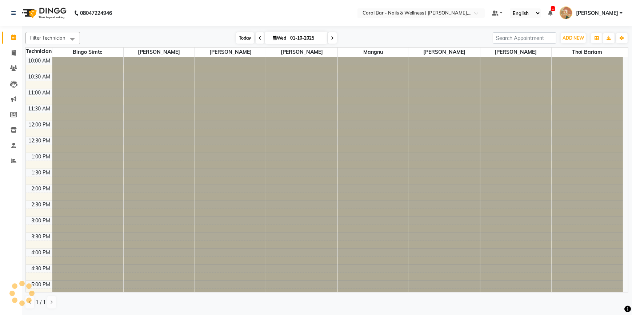
scroll to position [146, 0]
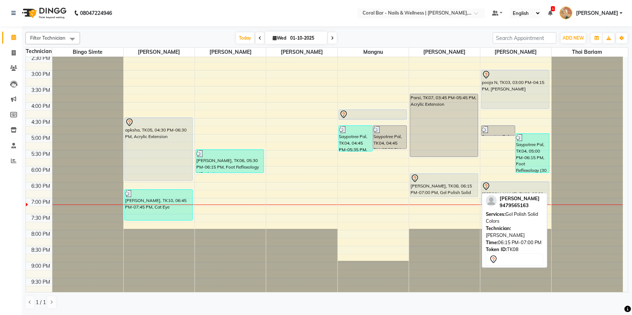
click at [458, 186] on div "[PERSON_NAME], TK08, 06:15 PM-07:00 PM, Gel Polish Solid Colors" at bounding box center [444, 185] width 68 height 23
select select "7"
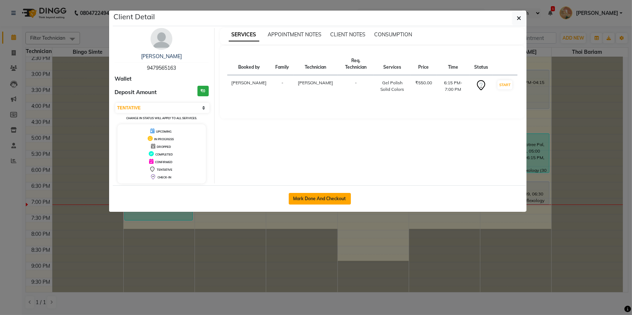
click at [341, 198] on button "Mark Done And Checkout" at bounding box center [320, 199] width 62 height 12
select select "7157"
select select "service"
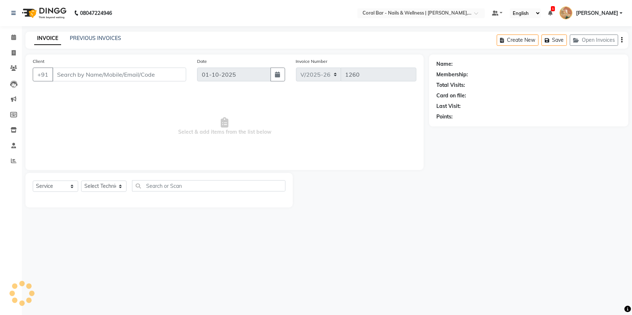
type input "9479565163"
select select "66409"
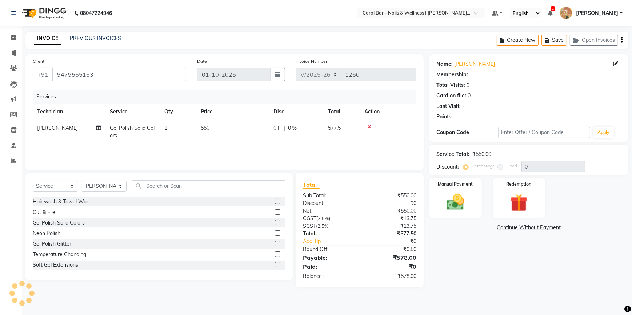
select select "1: Object"
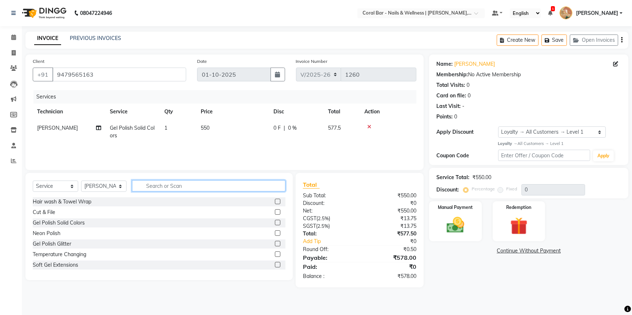
click at [209, 183] on input "text" at bounding box center [208, 185] width 153 height 11
type input "rem"
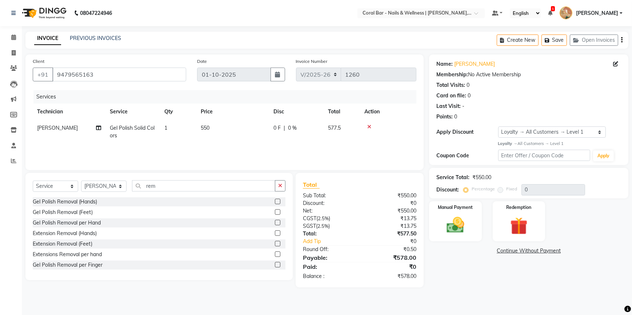
click at [275, 202] on label at bounding box center [277, 201] width 5 height 5
click at [275, 202] on input "checkbox" at bounding box center [277, 202] width 5 height 5
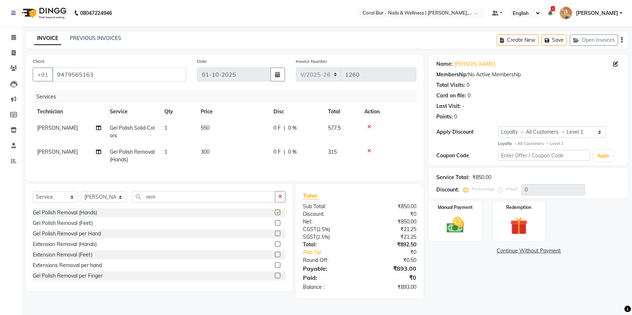
checkbox input "false"
click at [481, 242] on div "Name: [PERSON_NAME] Membership: No Active Membership Total Visits: 0 Card on fi…" at bounding box center [531, 177] width 205 height 244
click at [463, 237] on div "Manual Payment" at bounding box center [455, 221] width 55 height 41
click at [531, 253] on span "GPay" at bounding box center [529, 251] width 15 height 8
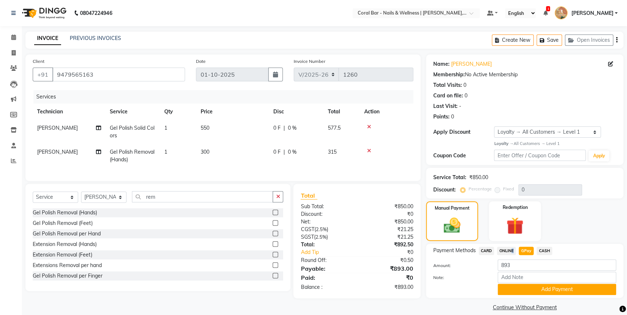
click at [510, 253] on span "ONLINE" at bounding box center [506, 251] width 19 height 8
